Goal: Transaction & Acquisition: Purchase product/service

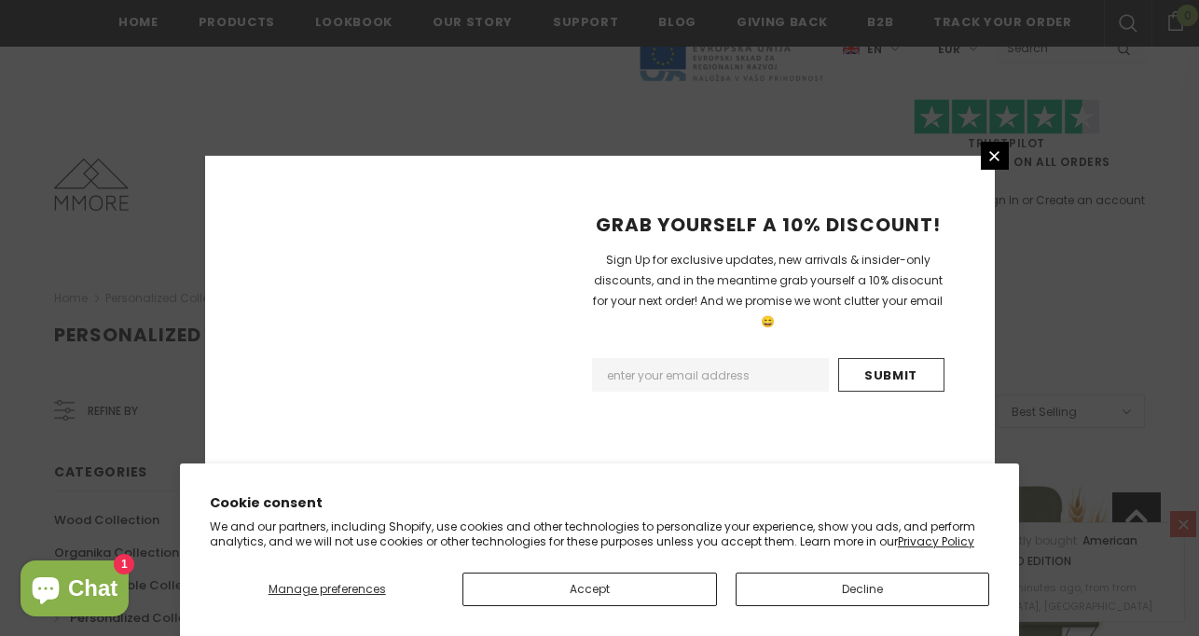
scroll to position [1420, 0]
